Goal: Use online tool/utility: Utilize a website feature to perform a specific function

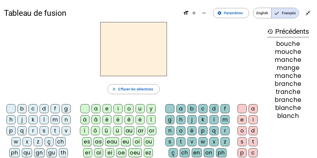
scroll to position [6, 0]
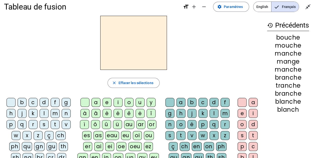
click at [44, 103] on div "d" at bounding box center [44, 102] width 9 height 9
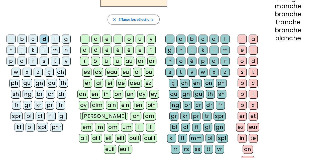
scroll to position [70, 0]
click at [100, 89] on div "en" at bounding box center [95, 93] width 10 height 9
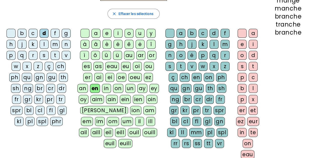
scroll to position [75, 0]
click at [251, 68] on div "t" at bounding box center [253, 66] width 9 height 9
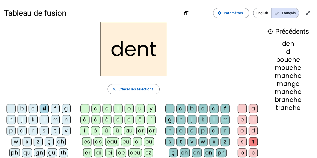
scroll to position [0, 0]
click at [42, 121] on div "l" at bounding box center [44, 119] width 9 height 9
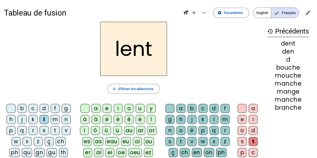
click at [66, 131] on div "v" at bounding box center [66, 130] width 9 height 9
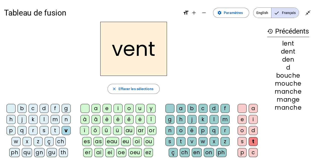
click at [32, 109] on div "c" at bounding box center [33, 108] width 9 height 9
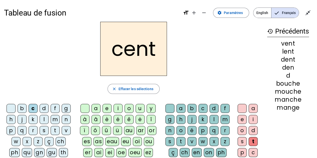
click at [53, 121] on div "m" at bounding box center [55, 119] width 9 height 9
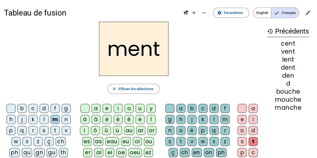
click at [44, 130] on div "s" at bounding box center [44, 130] width 9 height 9
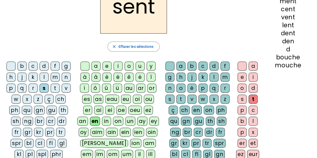
scroll to position [42, 0]
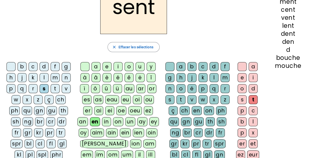
click at [242, 64] on div at bounding box center [242, 66] width 9 height 9
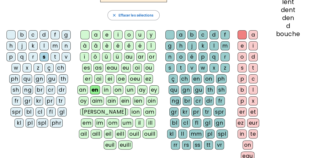
scroll to position [74, 0]
click at [182, 64] on div "t" at bounding box center [180, 68] width 9 height 9
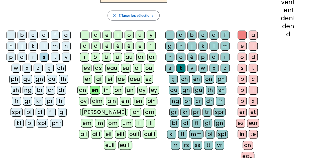
click at [241, 122] on div "ez" at bounding box center [240, 123] width 9 height 9
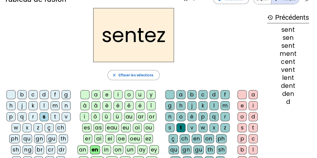
scroll to position [13, 0]
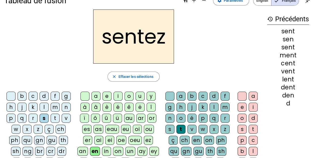
click at [53, 108] on div "m" at bounding box center [55, 107] width 9 height 9
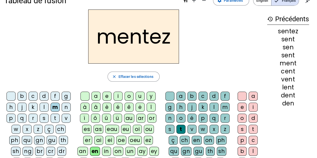
click at [250, 108] on div "i" at bounding box center [253, 107] width 9 height 9
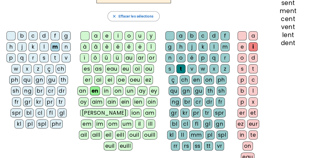
scroll to position [73, 0]
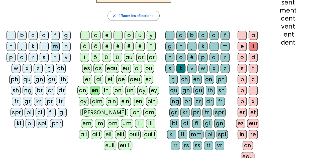
click at [254, 121] on div "eur" at bounding box center [253, 123] width 12 height 9
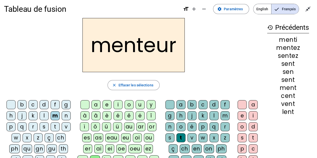
scroll to position [2, 0]
